Goal: Information Seeking & Learning: Learn about a topic

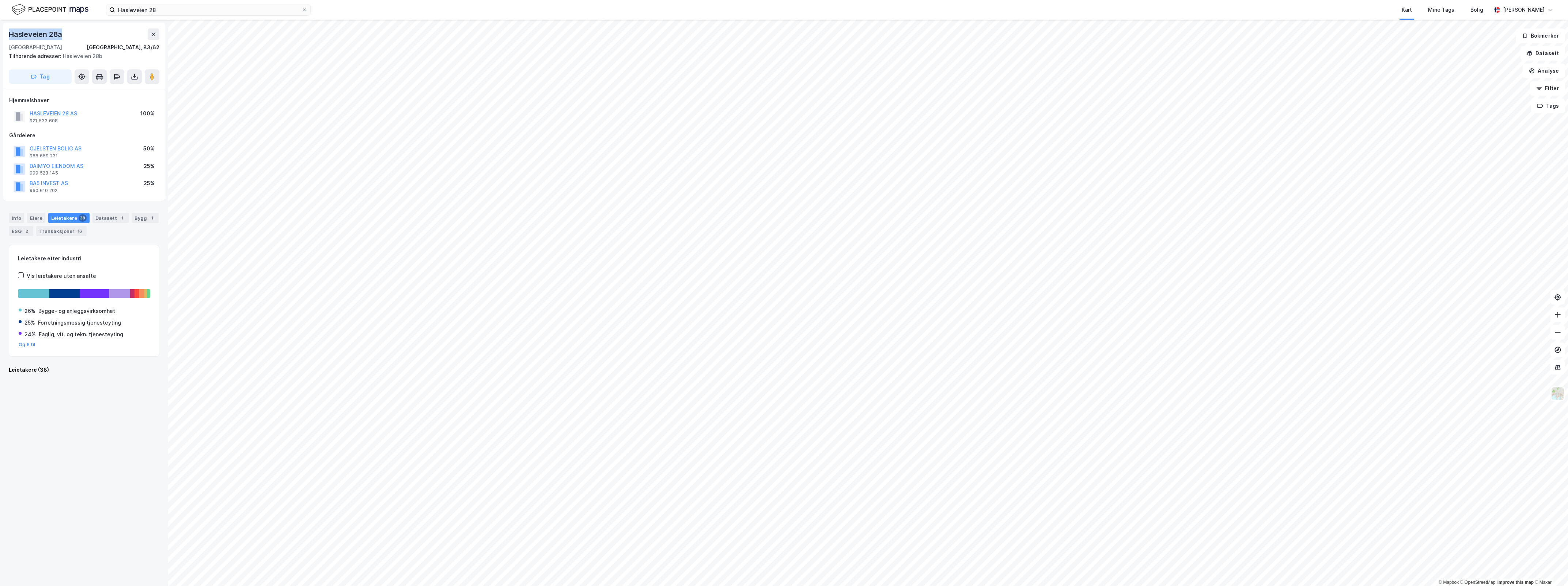
scroll to position [1229, 0]
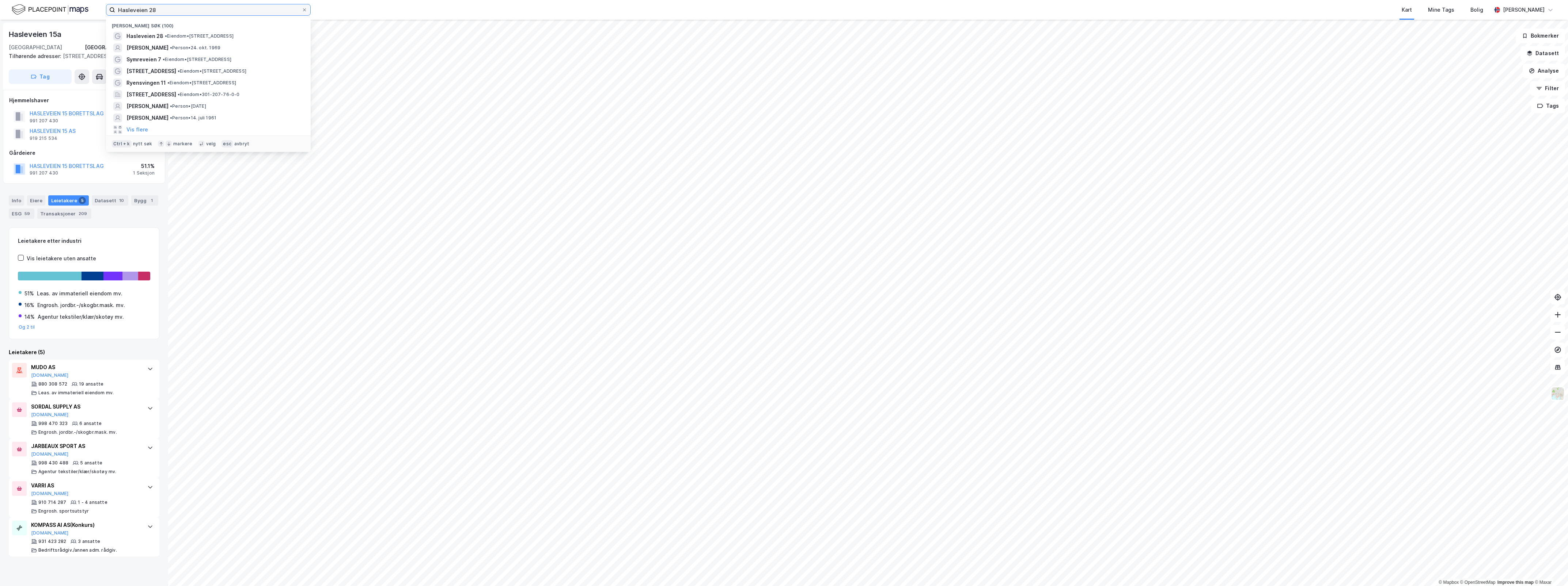
click at [162, 8] on input "Hasleveien 28" at bounding box center [208, 9] width 186 height 11
drag, startPoint x: 162, startPoint y: 8, endPoint x: 72, endPoint y: 0, distance: 90.4
click at [74, 1] on div "Hasleveien 28 Nylige søk (100) Hasleveien 28 • Eiendom • [STREET_ADDRESS] BENDI…" at bounding box center [784, 10] width 1568 height 20
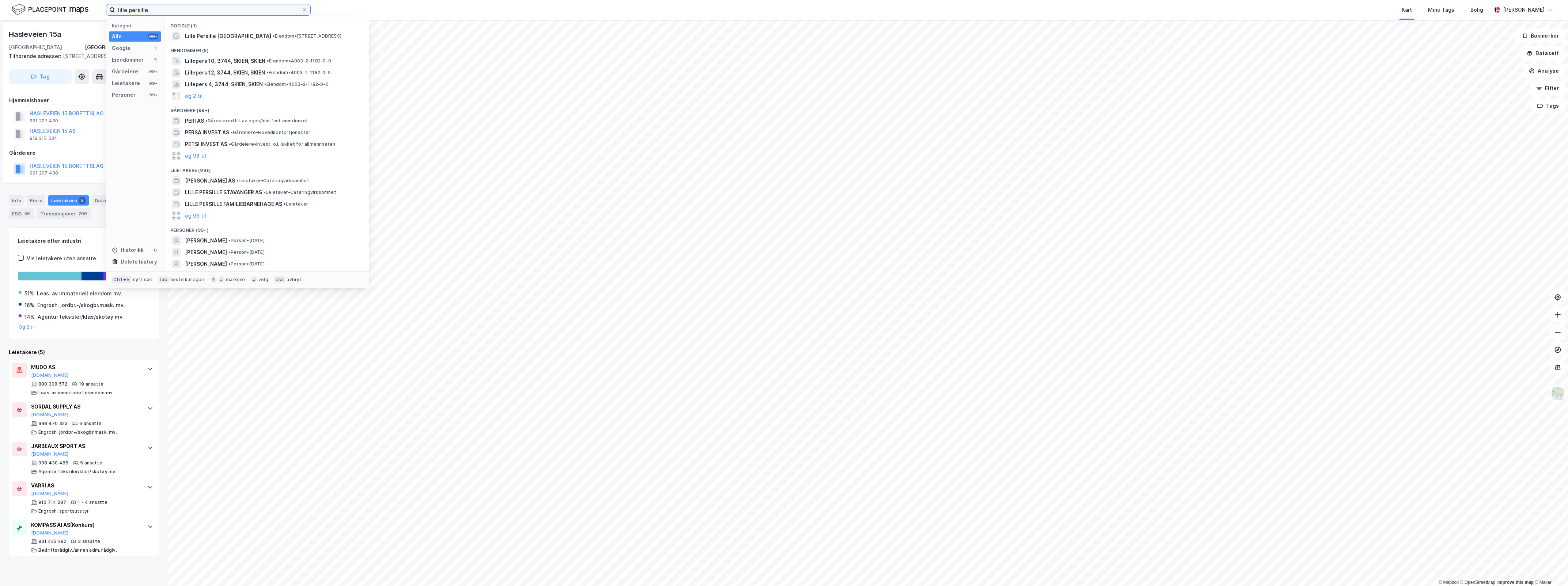
type input "lille persille"
click at [293, 50] on span "• Eiendom • [PERSON_NAME][STREET_ADDRESS]" at bounding box center [272, 47] width 93 height 6
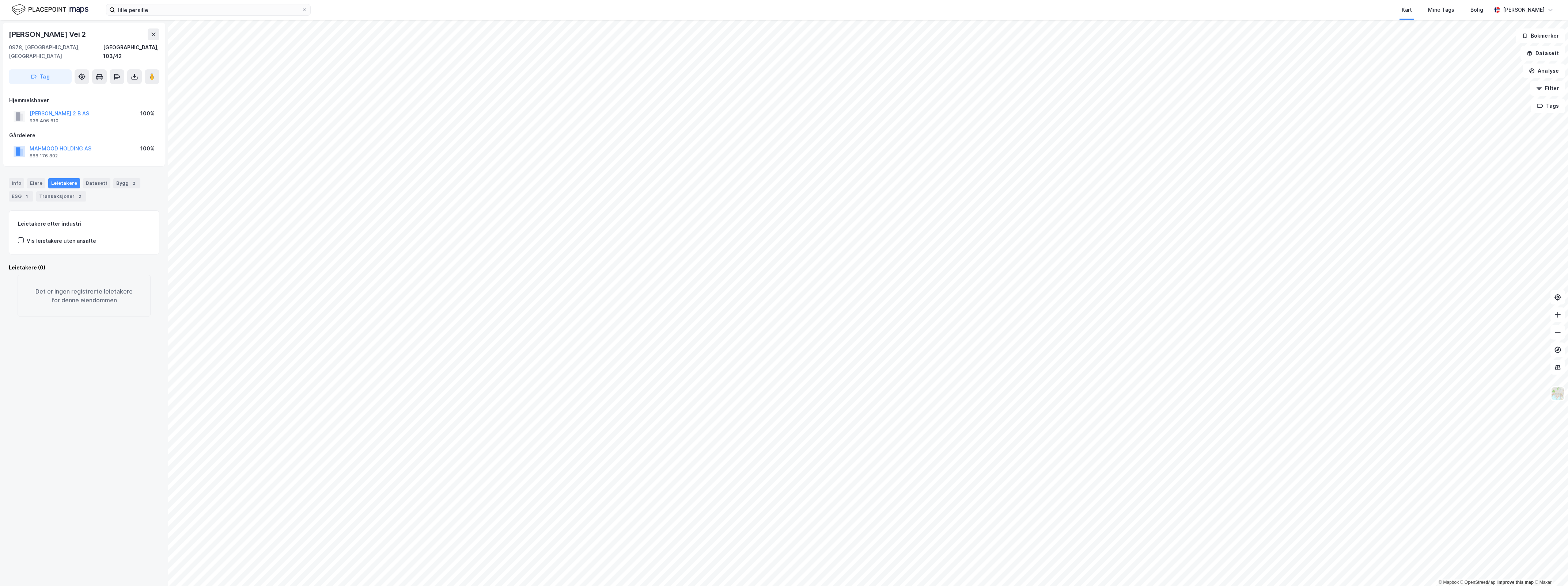
click at [68, 178] on div "Leietakere" at bounding box center [64, 183] width 32 height 11
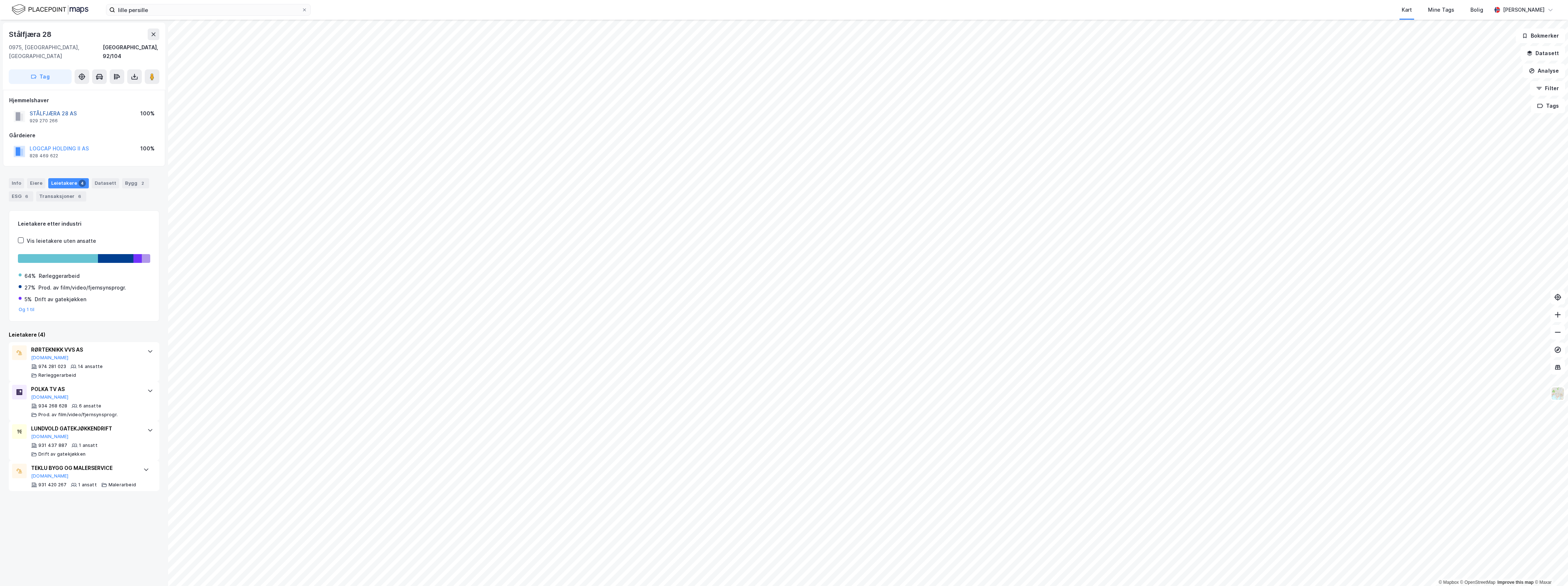
click at [0, 0] on button "STÅLFJÆRA 28 AS" at bounding box center [0, 0] width 0 height 0
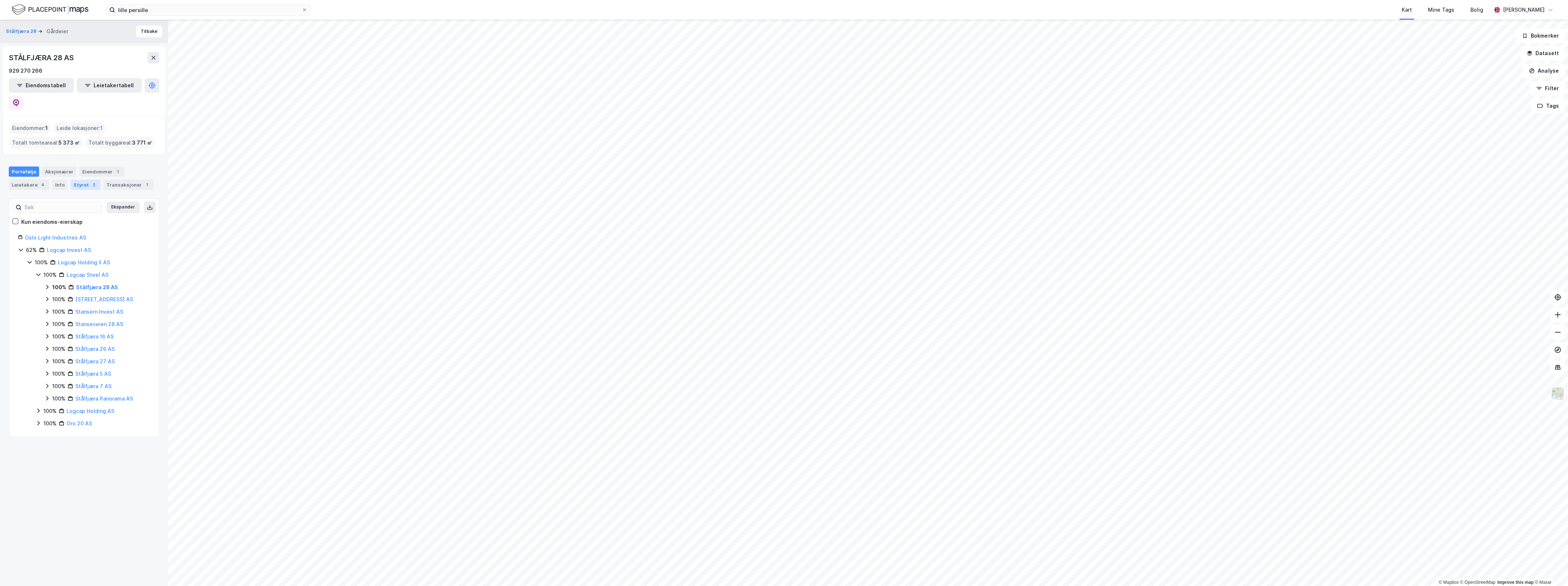
click at [81, 180] on div "Styret 2" at bounding box center [85, 185] width 30 height 11
